Goal: Task Accomplishment & Management: Use online tool/utility

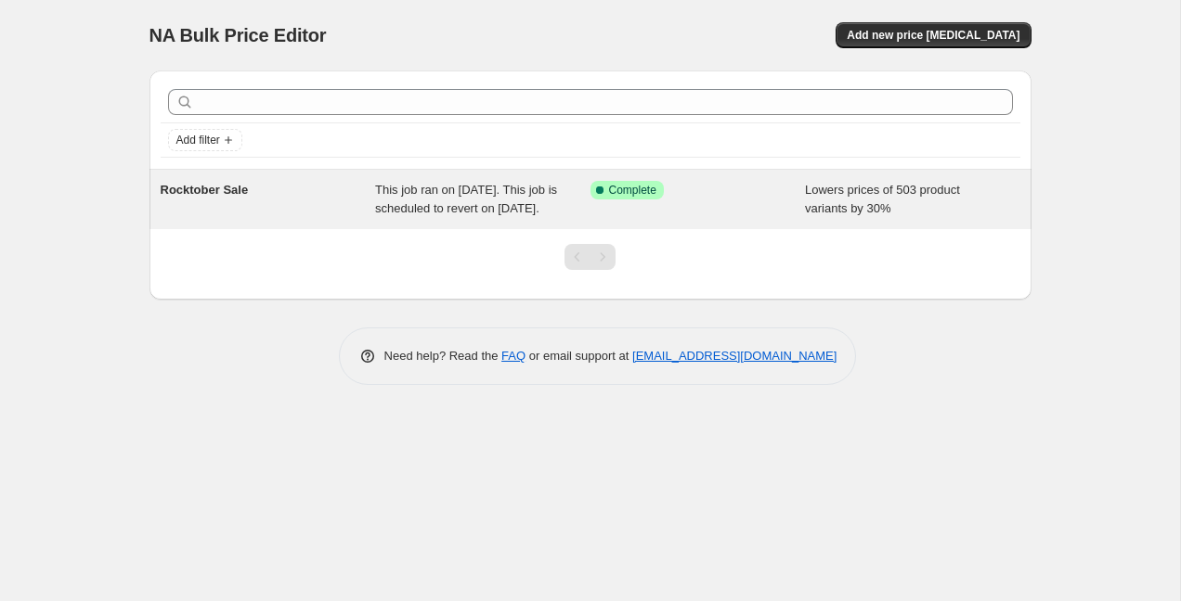
click at [239, 201] on div "Rocktober Sale" at bounding box center [268, 199] width 215 height 37
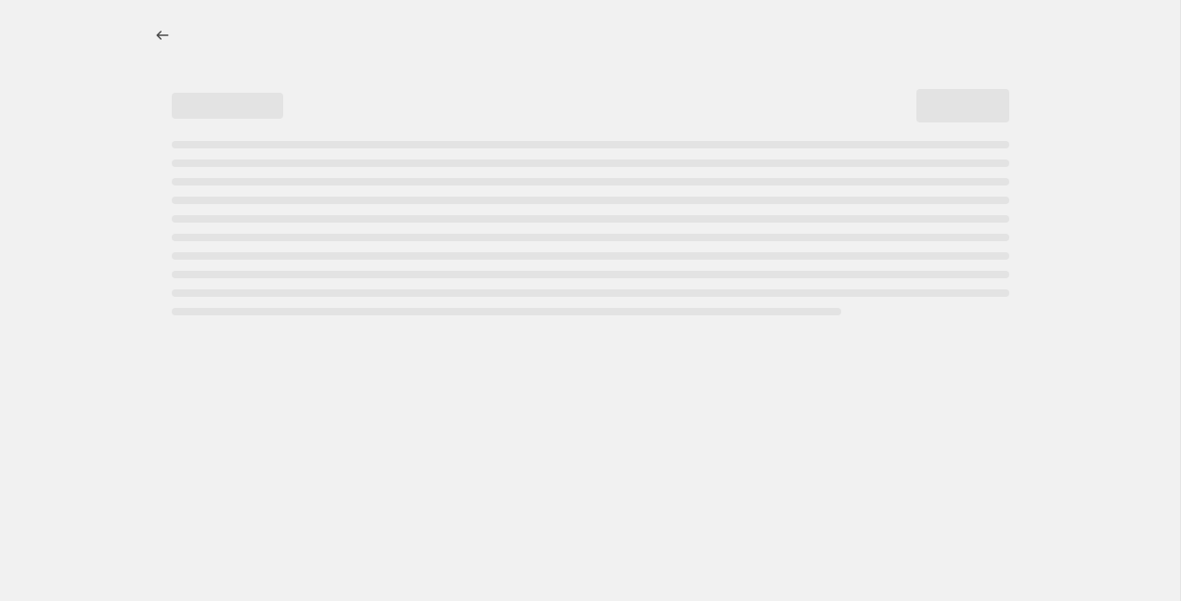
select select "percentage"
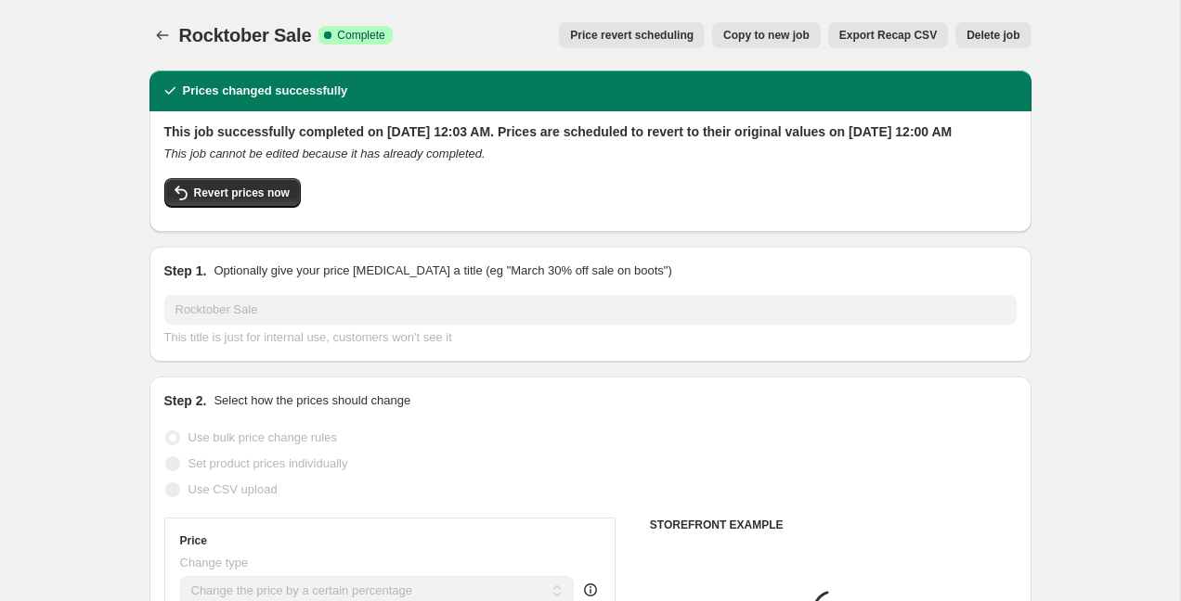
select select "collection"
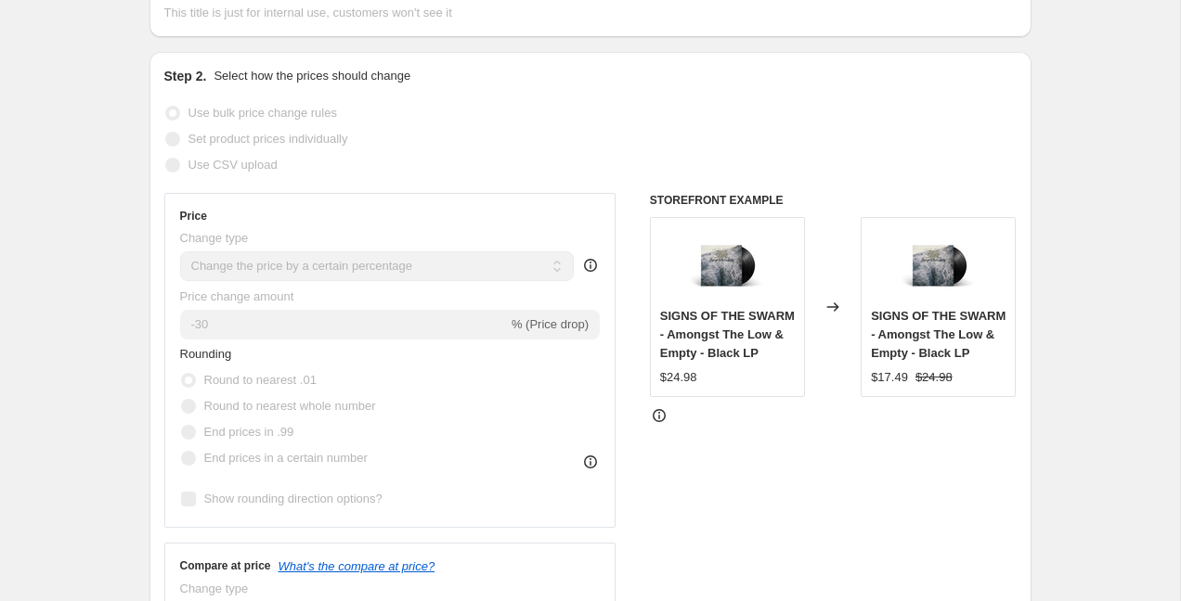
scroll to position [309, 0]
